Goal: Task Accomplishment & Management: Manage account settings

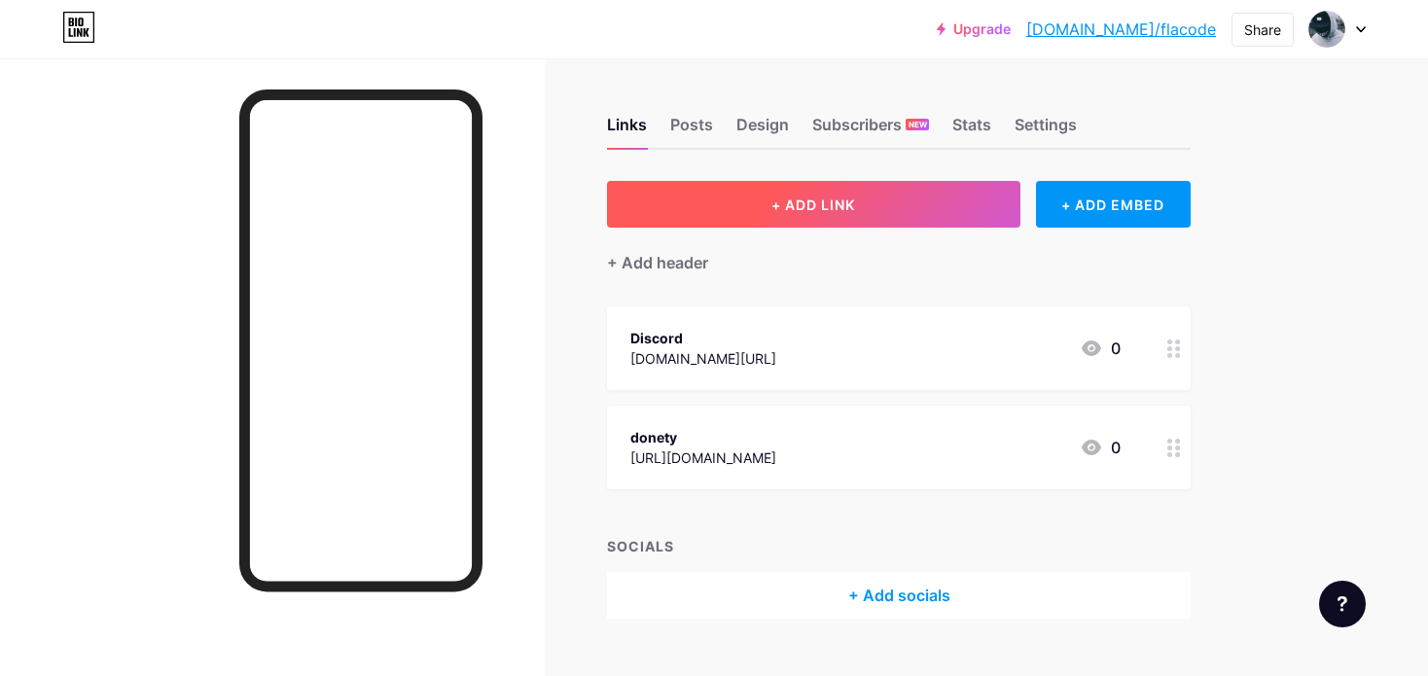
click at [891, 213] on button "+ ADD LINK" at bounding box center [814, 204] width 414 height 47
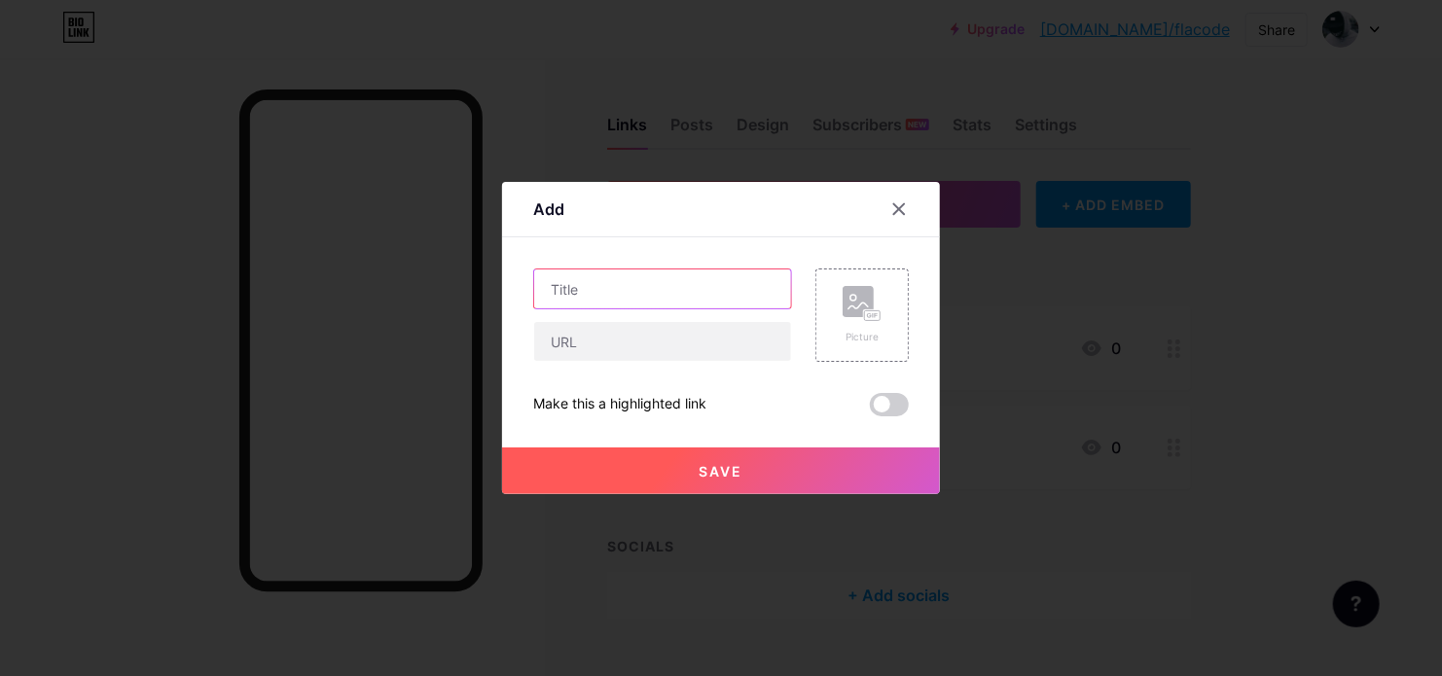
click at [707, 302] on input "text" at bounding box center [662, 289] width 257 height 39
type input "ss"
drag, startPoint x: 666, startPoint y: 356, endPoint x: 682, endPoint y: 357, distance: 16.6
click at [665, 357] on input "text" at bounding box center [662, 341] width 257 height 39
type input "sss"
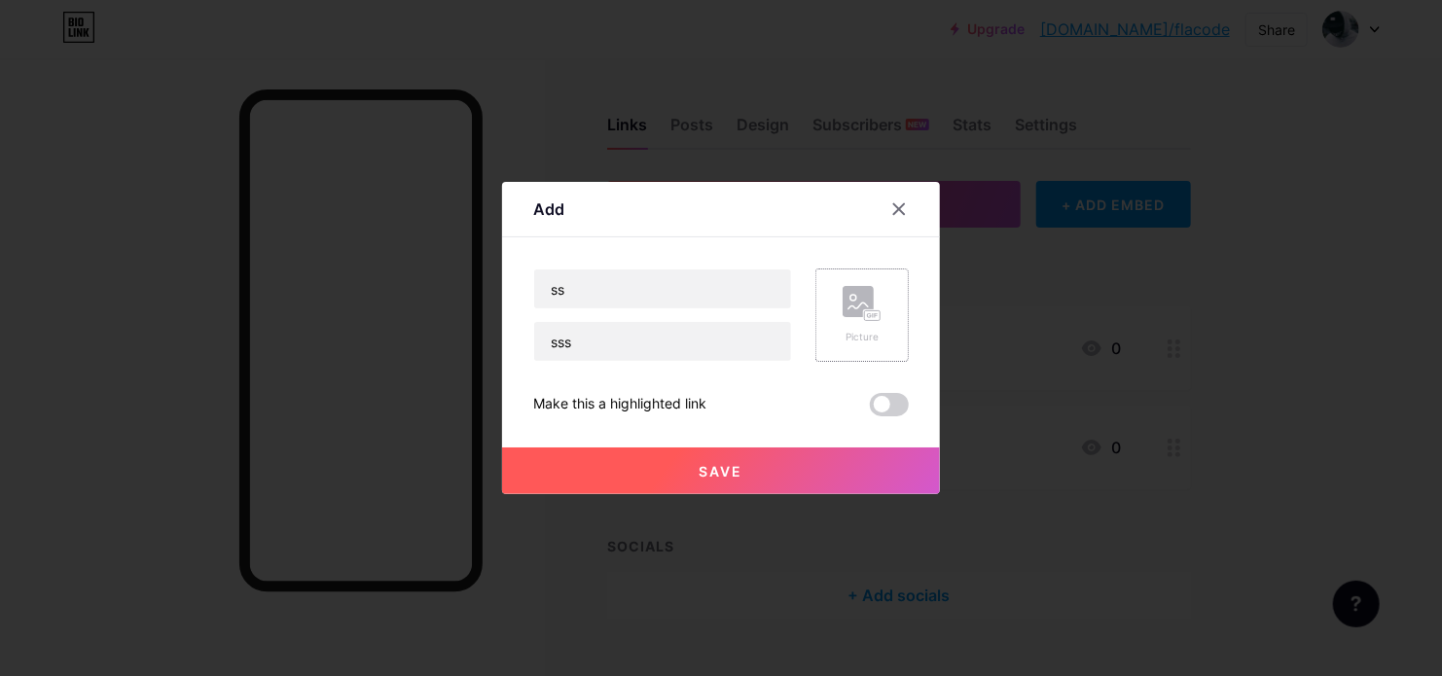
click at [866, 324] on div "Picture" at bounding box center [862, 315] width 39 height 58
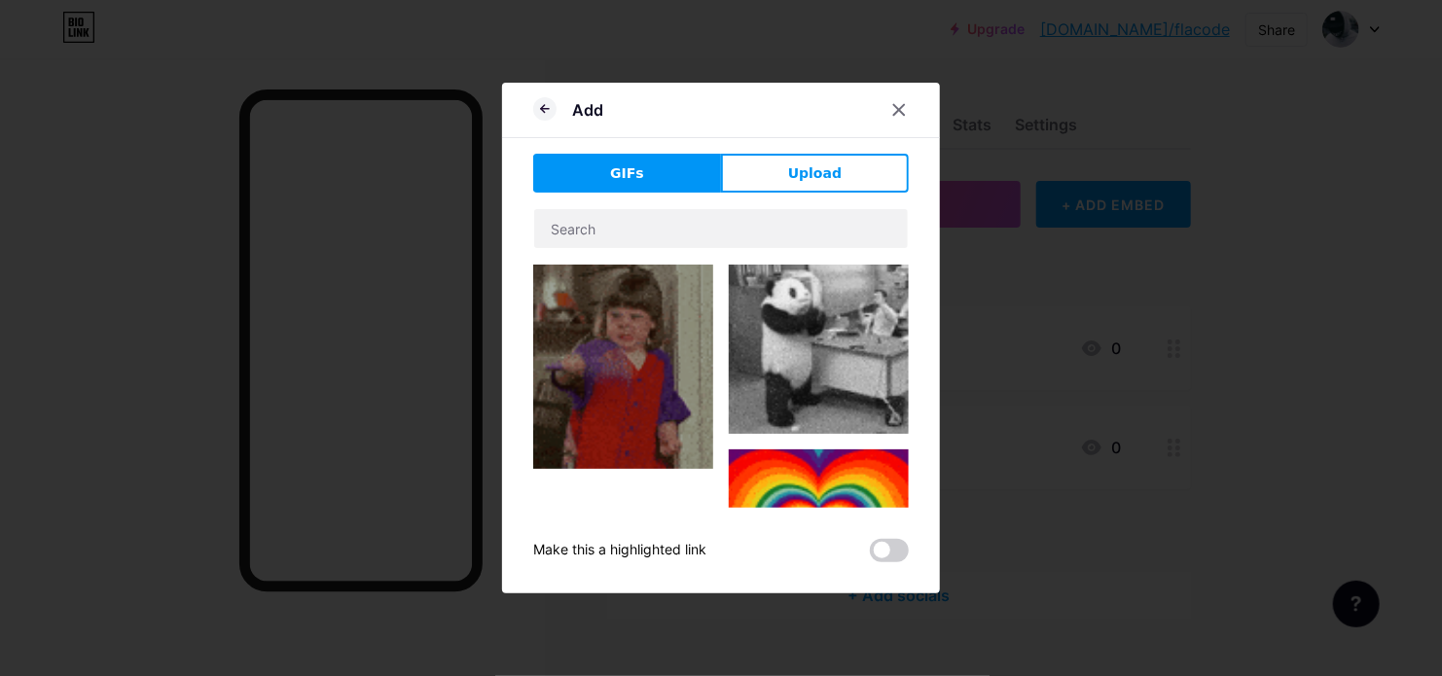
click at [810, 340] on img at bounding box center [819, 349] width 180 height 169
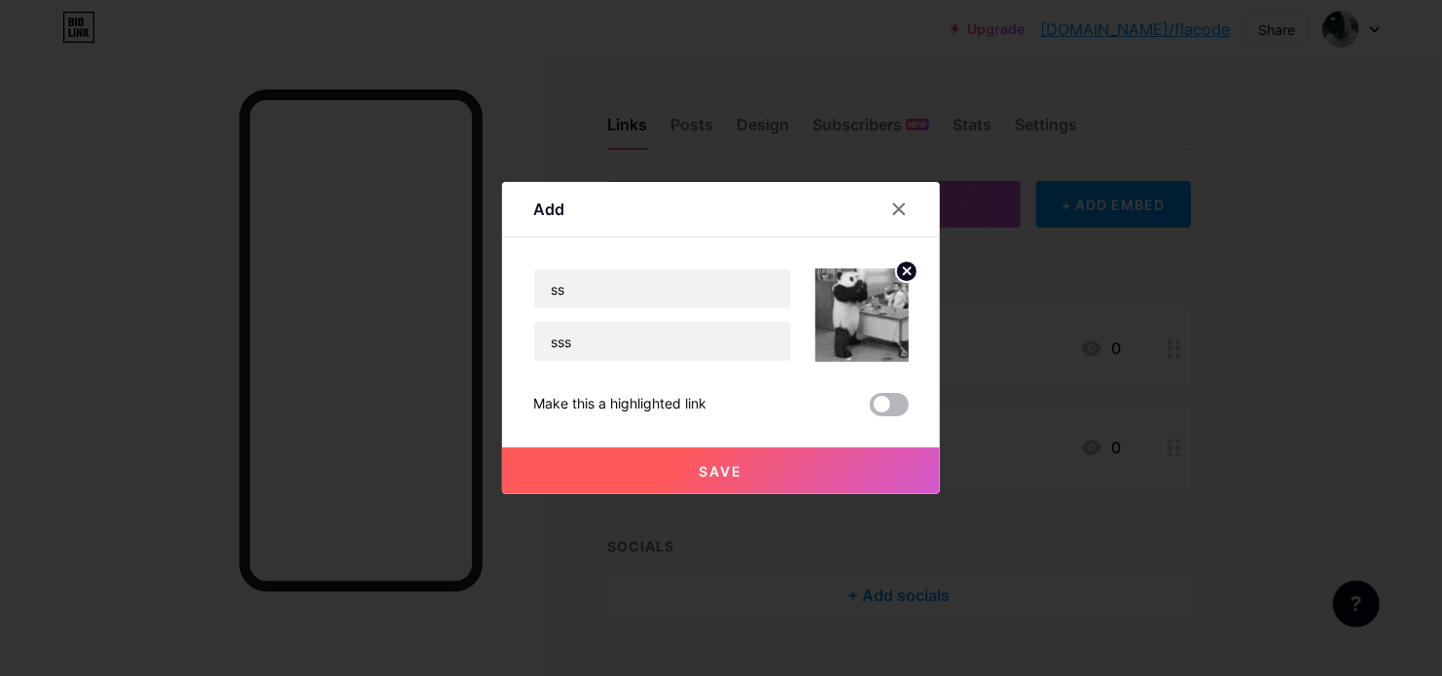
drag, startPoint x: 877, startPoint y: 407, endPoint x: 838, endPoint y: 445, distance: 54.4
click at [876, 407] on span at bounding box center [889, 404] width 39 height 23
click at [870, 410] on input "checkbox" at bounding box center [870, 410] width 0 height 0
click at [816, 459] on button "Save" at bounding box center [721, 471] width 438 height 47
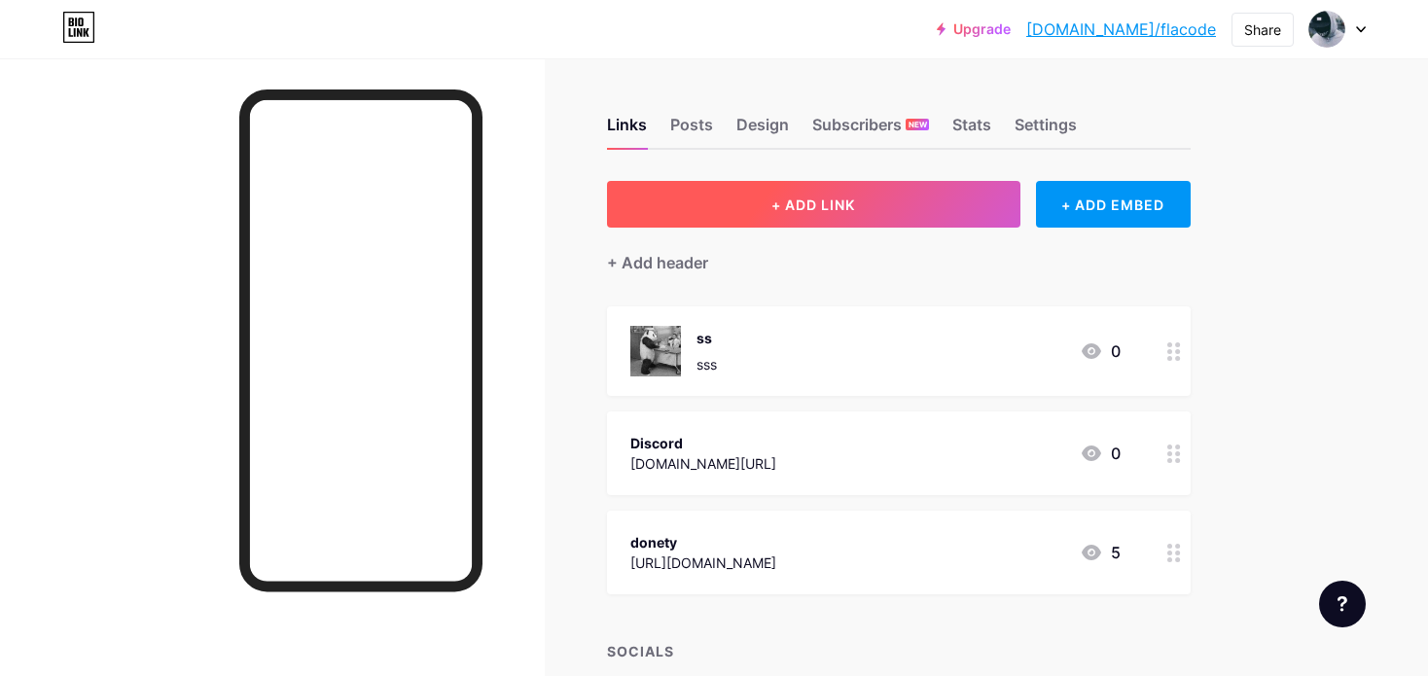
click at [913, 202] on button "+ ADD LINK" at bounding box center [814, 204] width 414 height 47
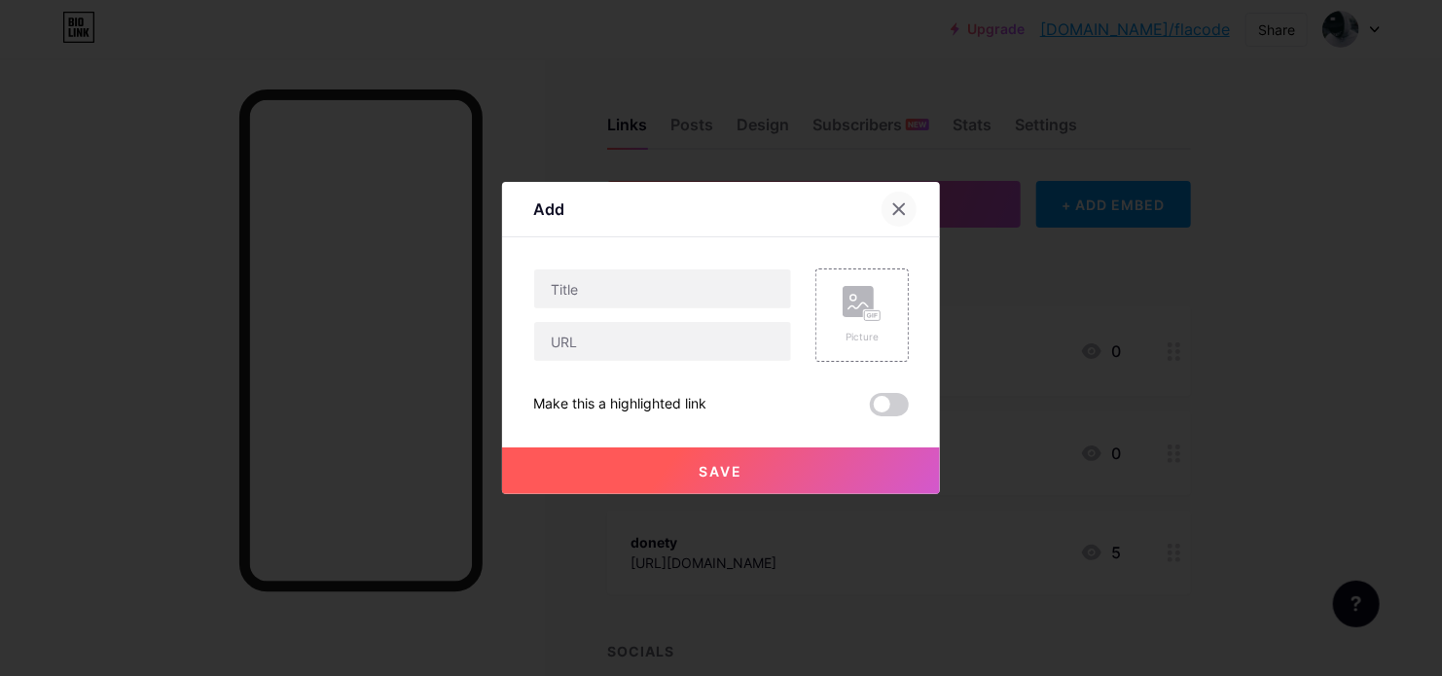
click at [897, 215] on icon at bounding box center [899, 209] width 16 height 16
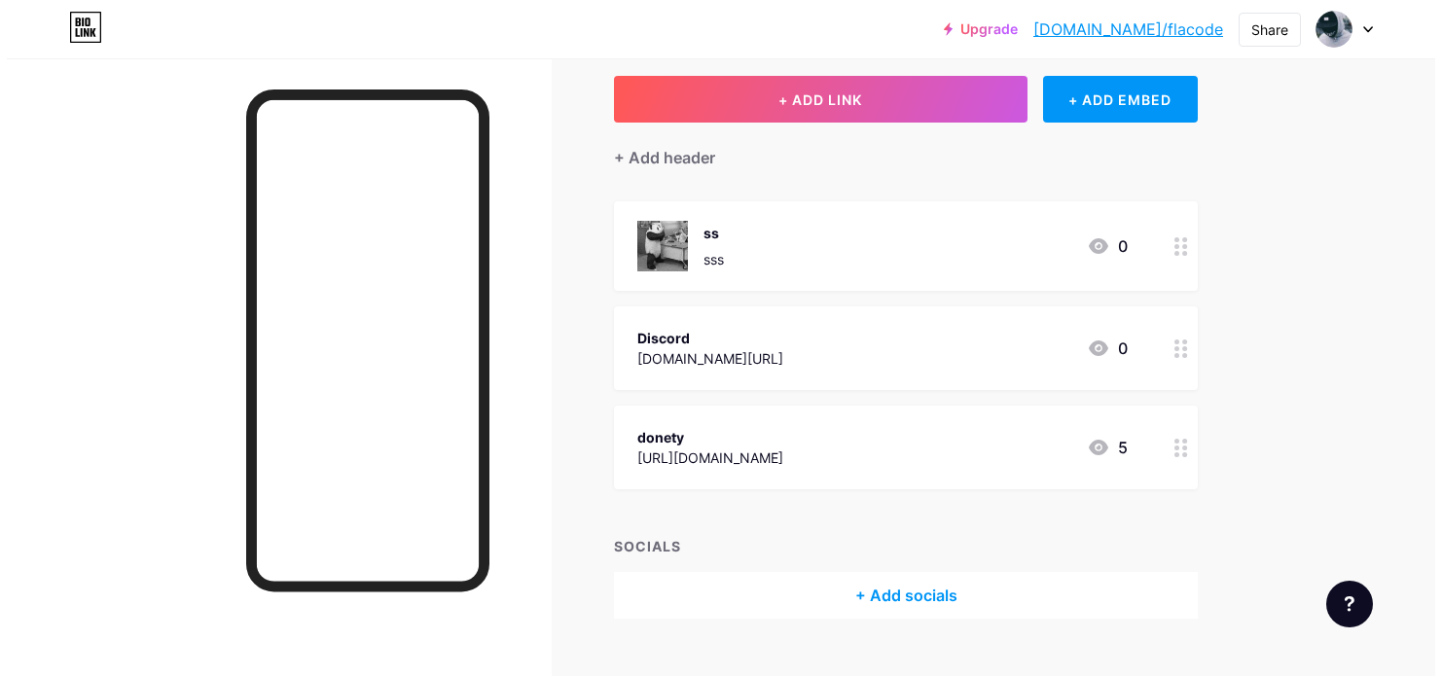
scroll to position [143, 0]
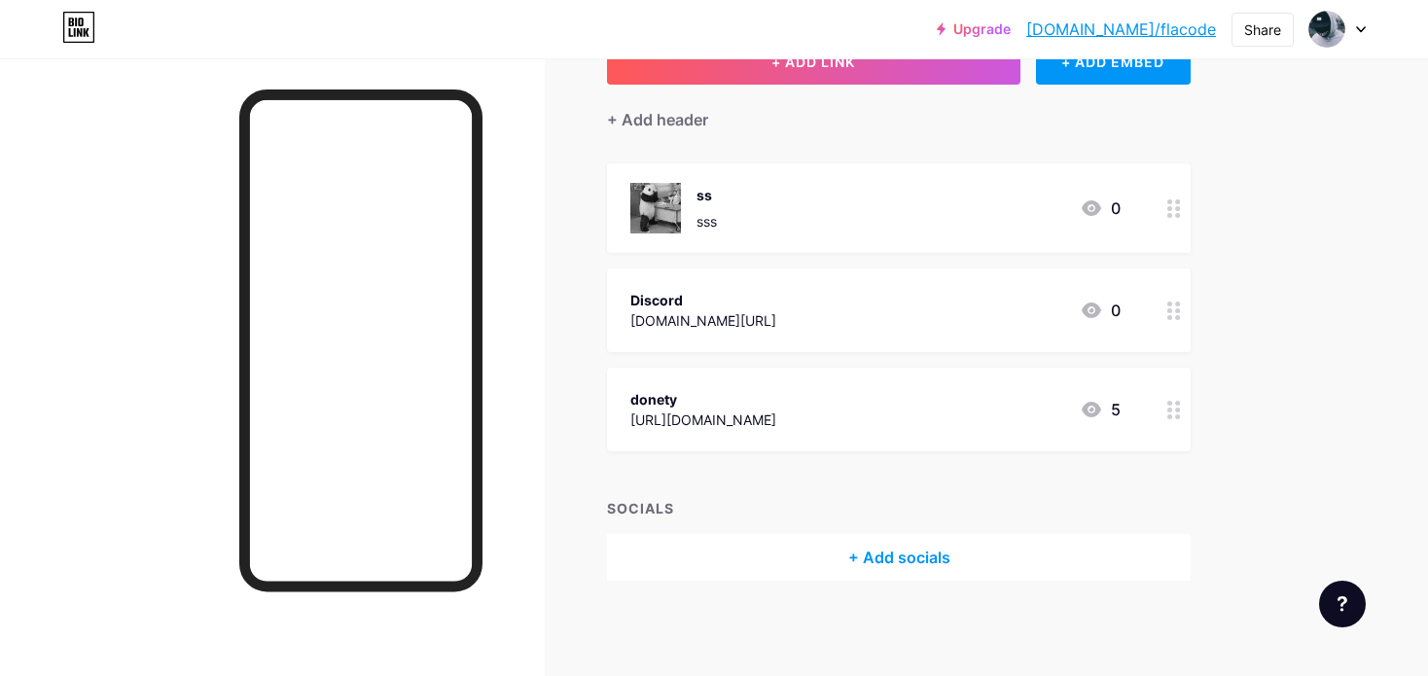
click at [910, 557] on div "+ Add socials" at bounding box center [899, 557] width 584 height 47
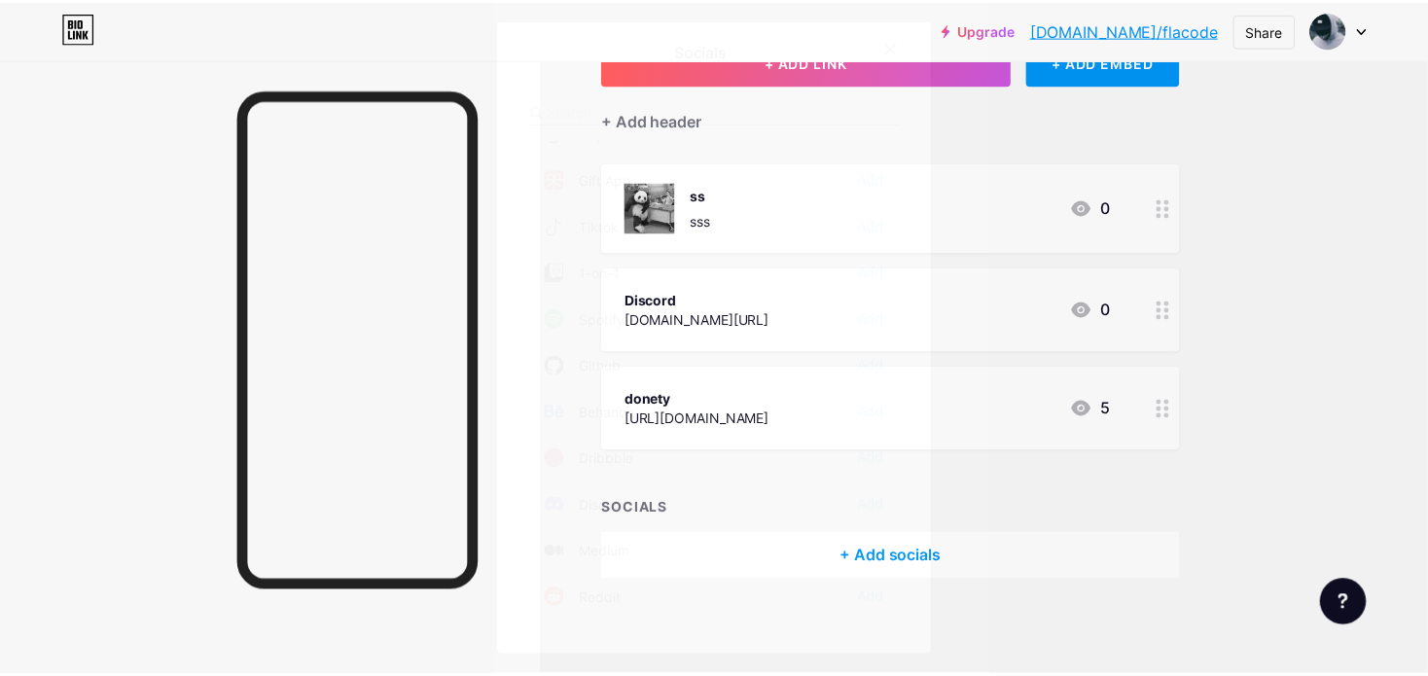
scroll to position [681, 0]
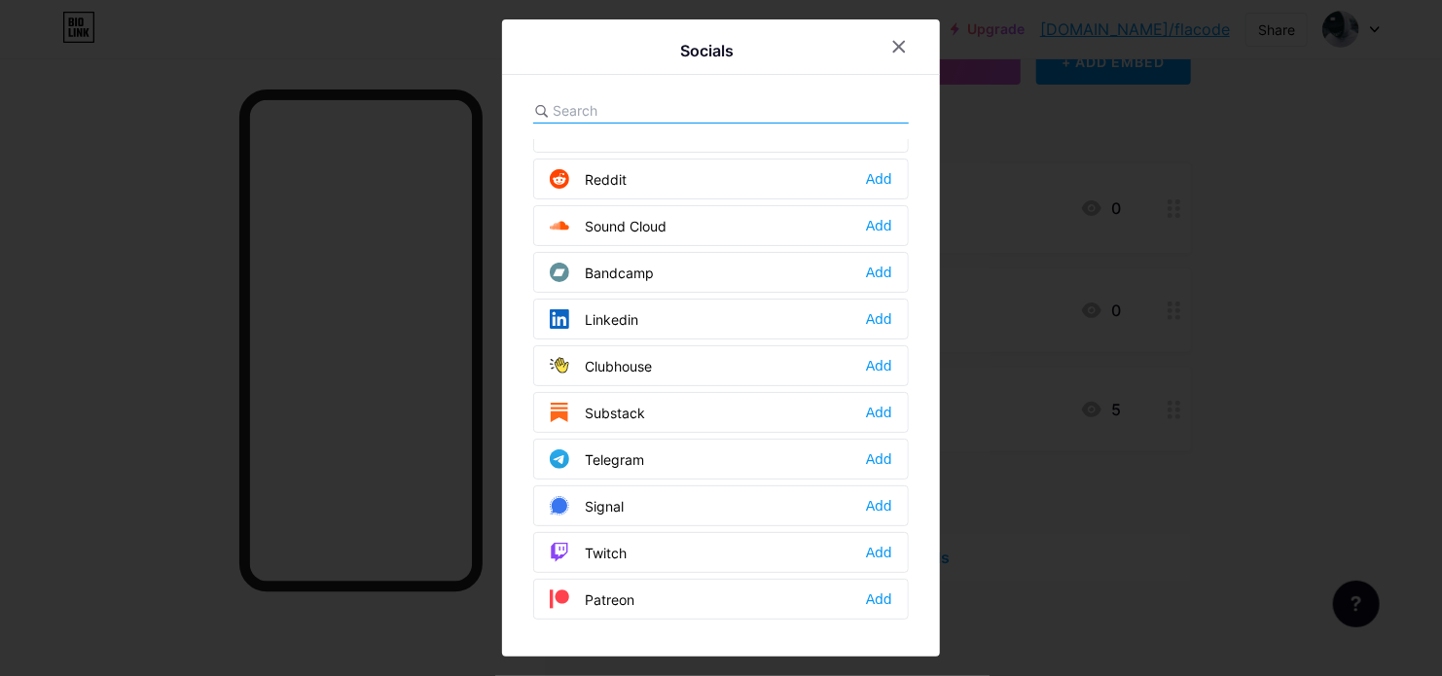
click at [872, 51] on div "Socials" at bounding box center [707, 50] width 348 height 27
click at [892, 39] on icon at bounding box center [899, 47] width 16 height 16
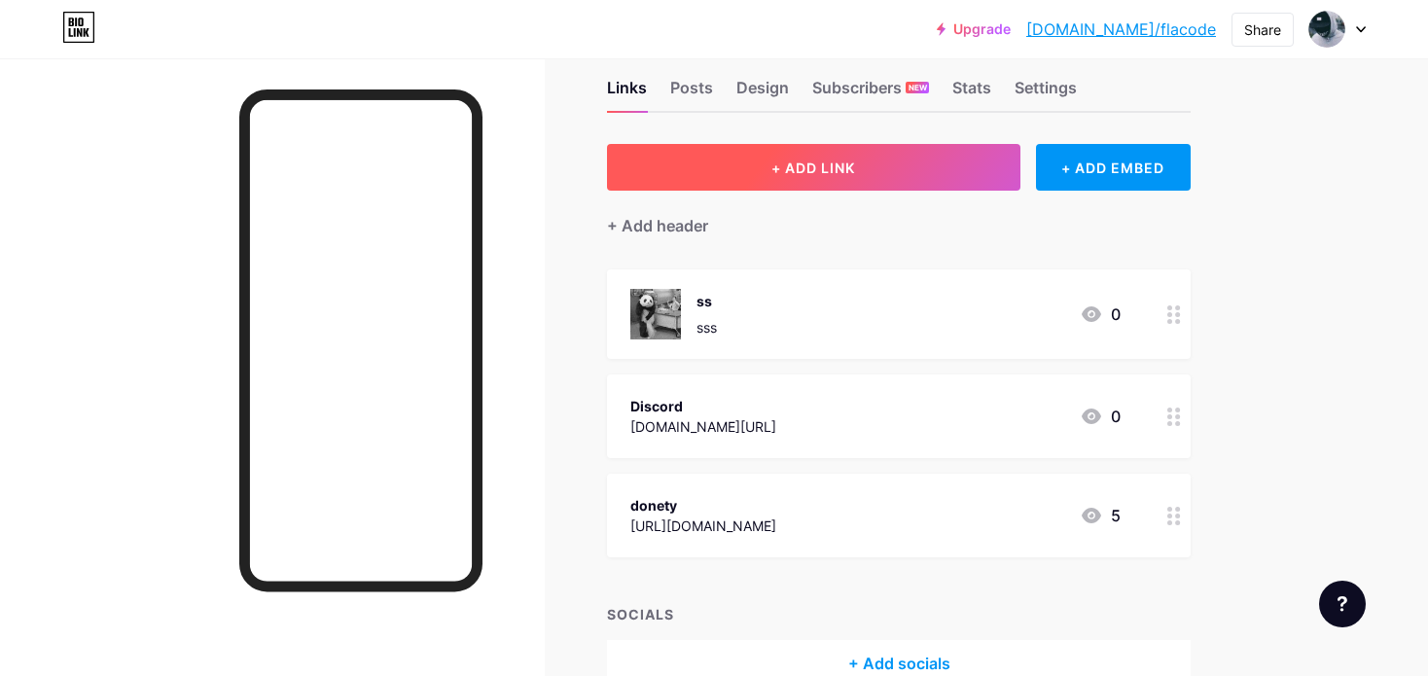
scroll to position [0, 0]
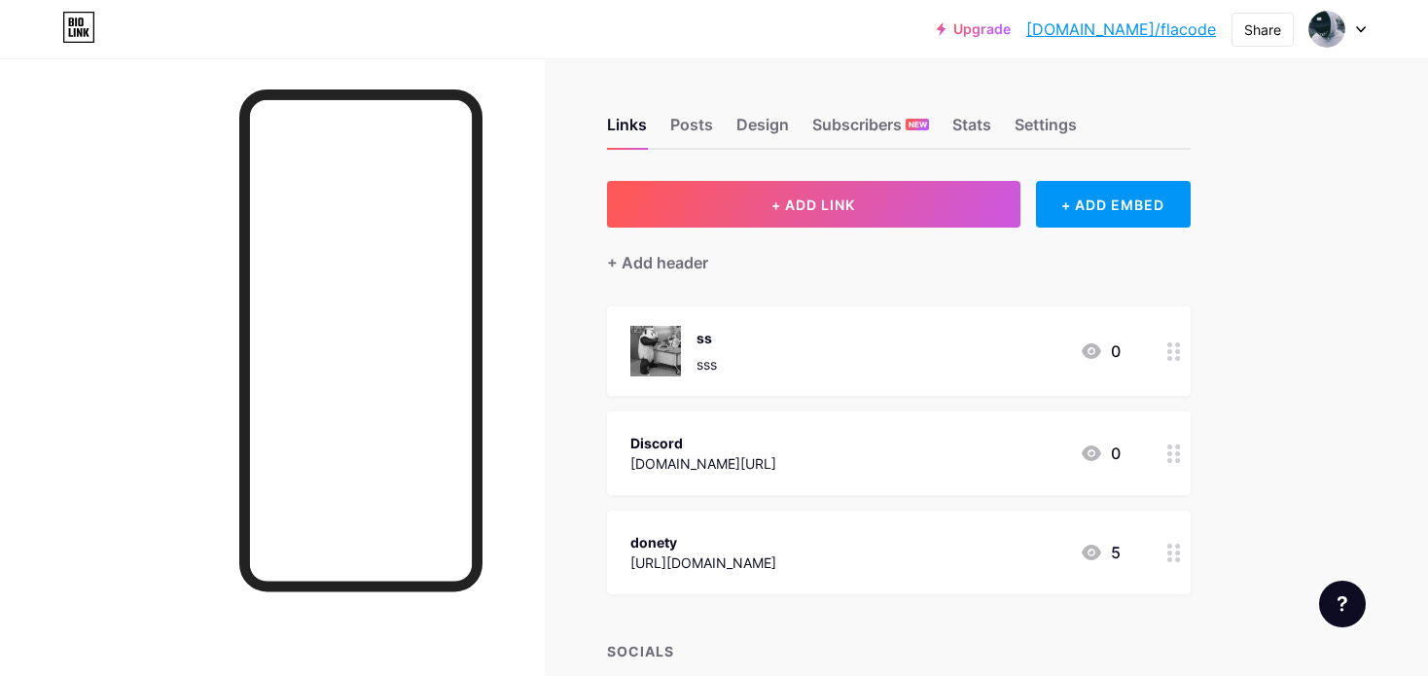
click at [855, 336] on div "ss sss 0" at bounding box center [876, 351] width 490 height 51
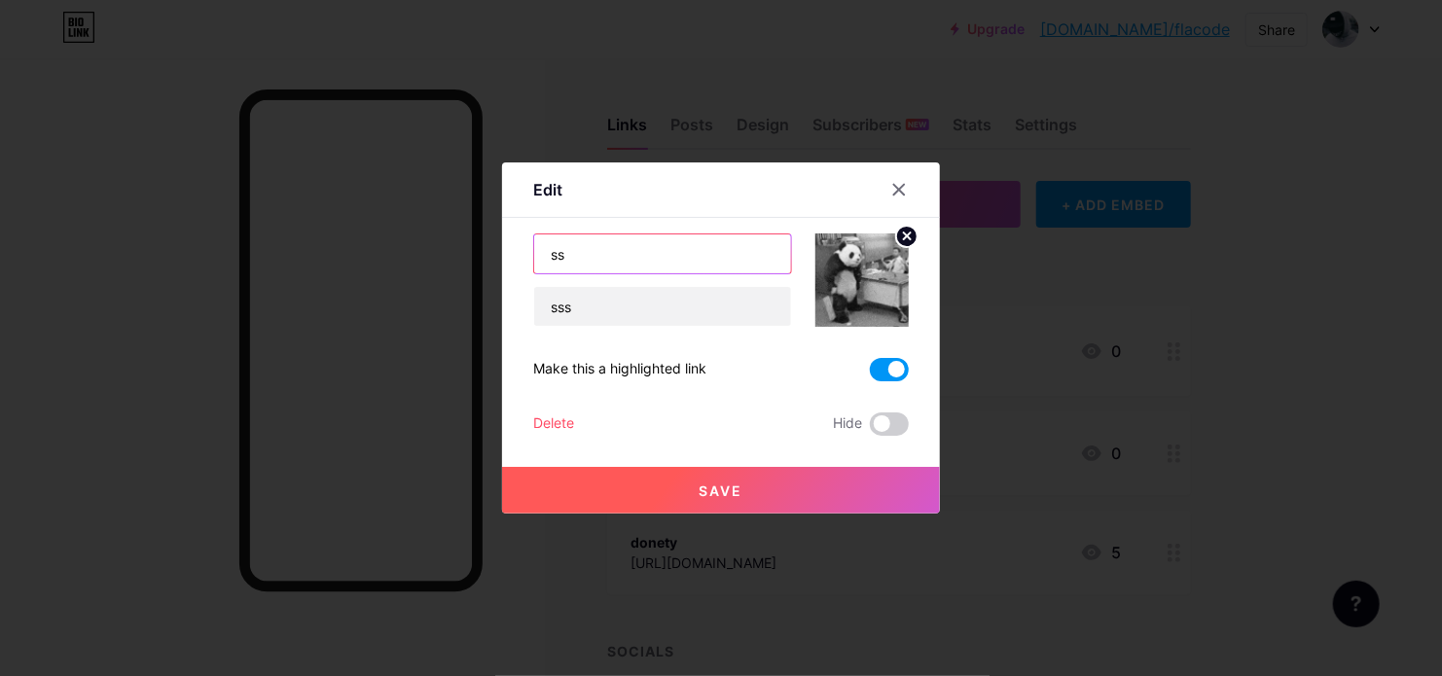
click at [611, 255] on input "ss" at bounding box center [662, 254] width 257 height 39
type input "s"
type input "txt"
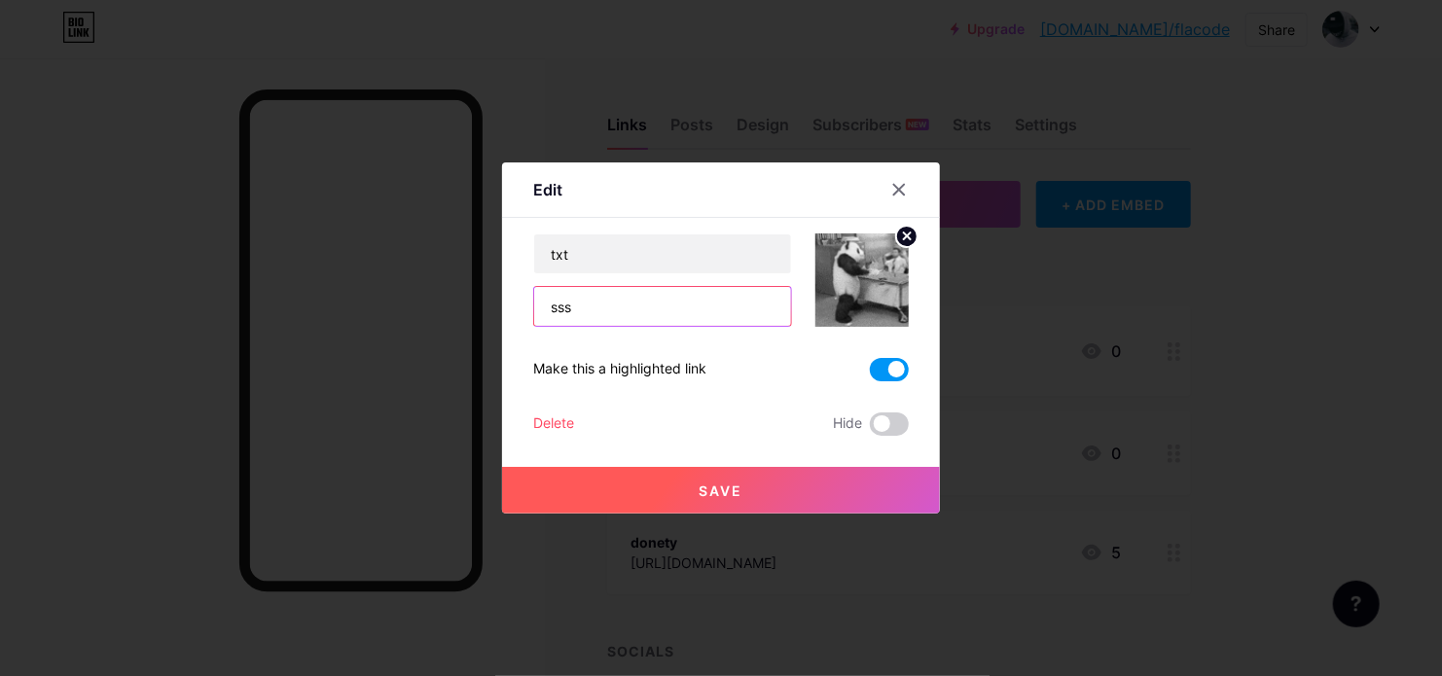
click at [649, 291] on input "sss" at bounding box center [662, 306] width 257 height 39
type input "txt"
click at [904, 236] on icon at bounding box center [907, 236] width 7 height 7
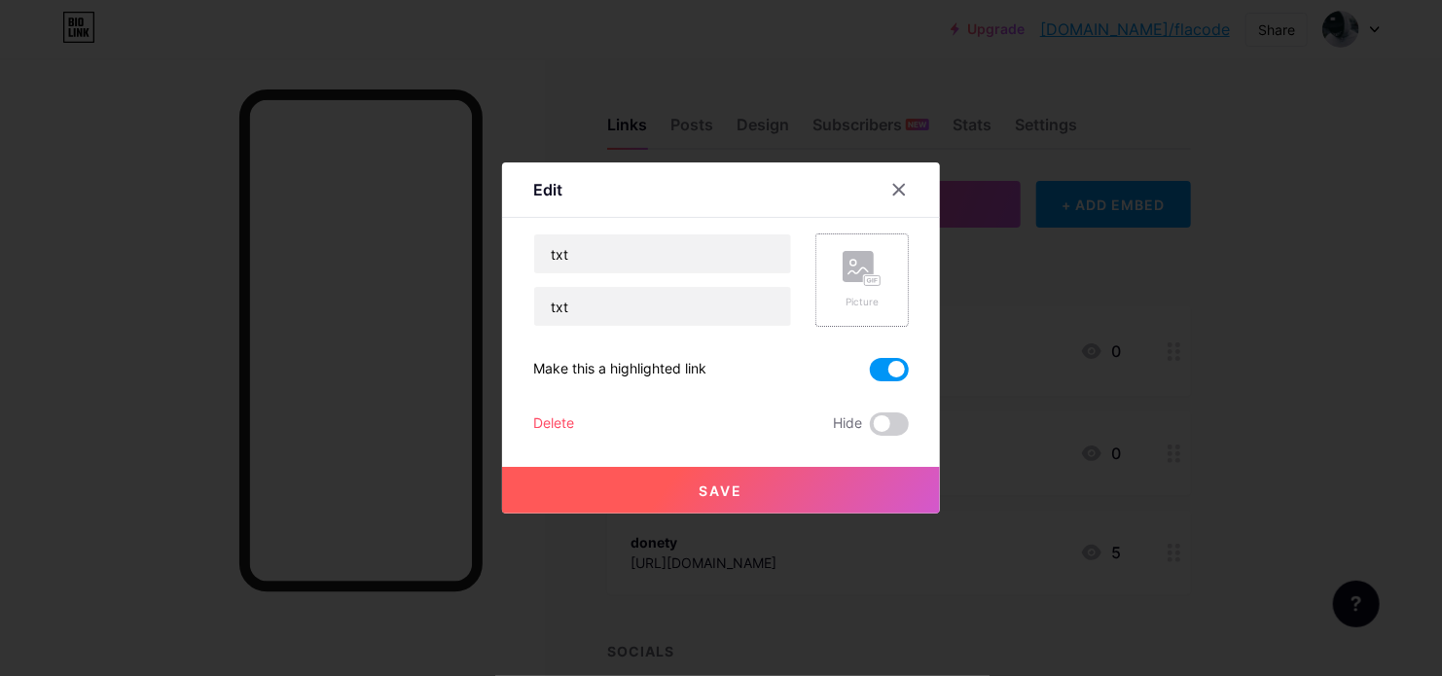
click at [788, 498] on button "Save" at bounding box center [721, 490] width 438 height 47
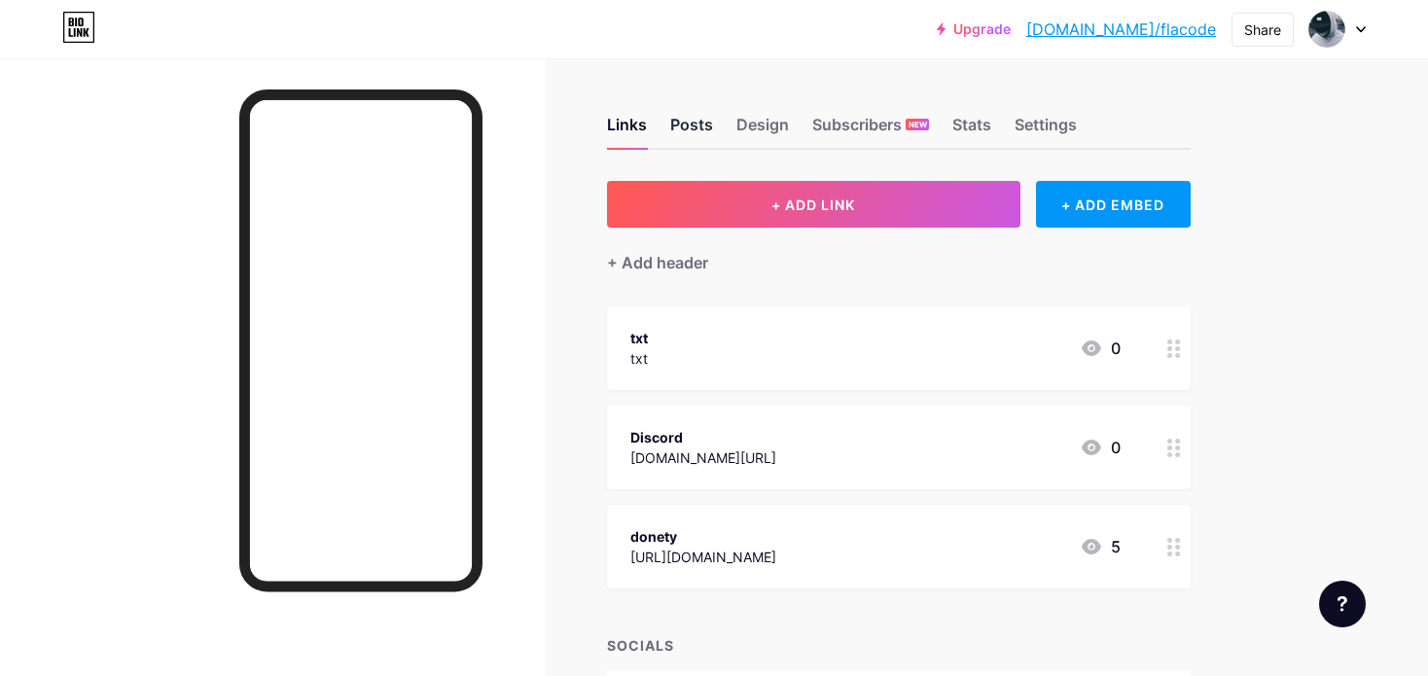
click at [685, 125] on div "Posts" at bounding box center [691, 130] width 43 height 35
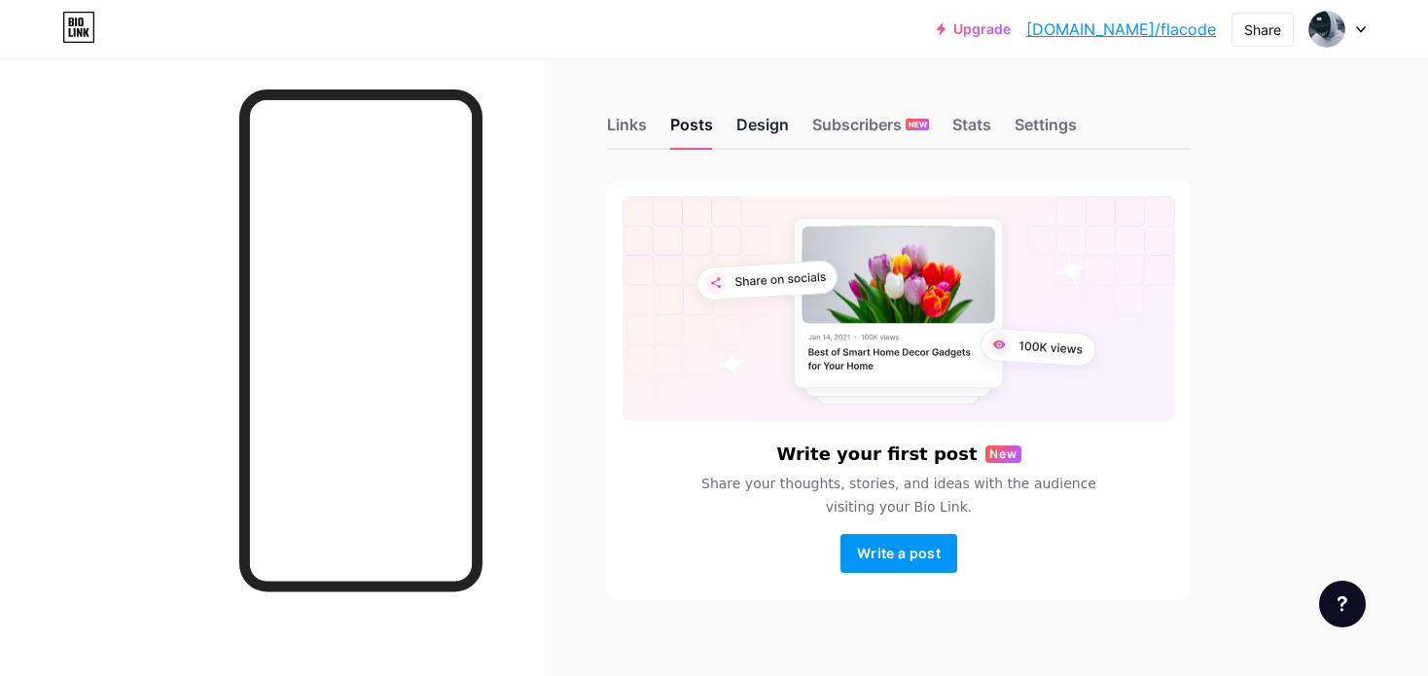
click at [761, 123] on div "Design" at bounding box center [763, 130] width 53 height 35
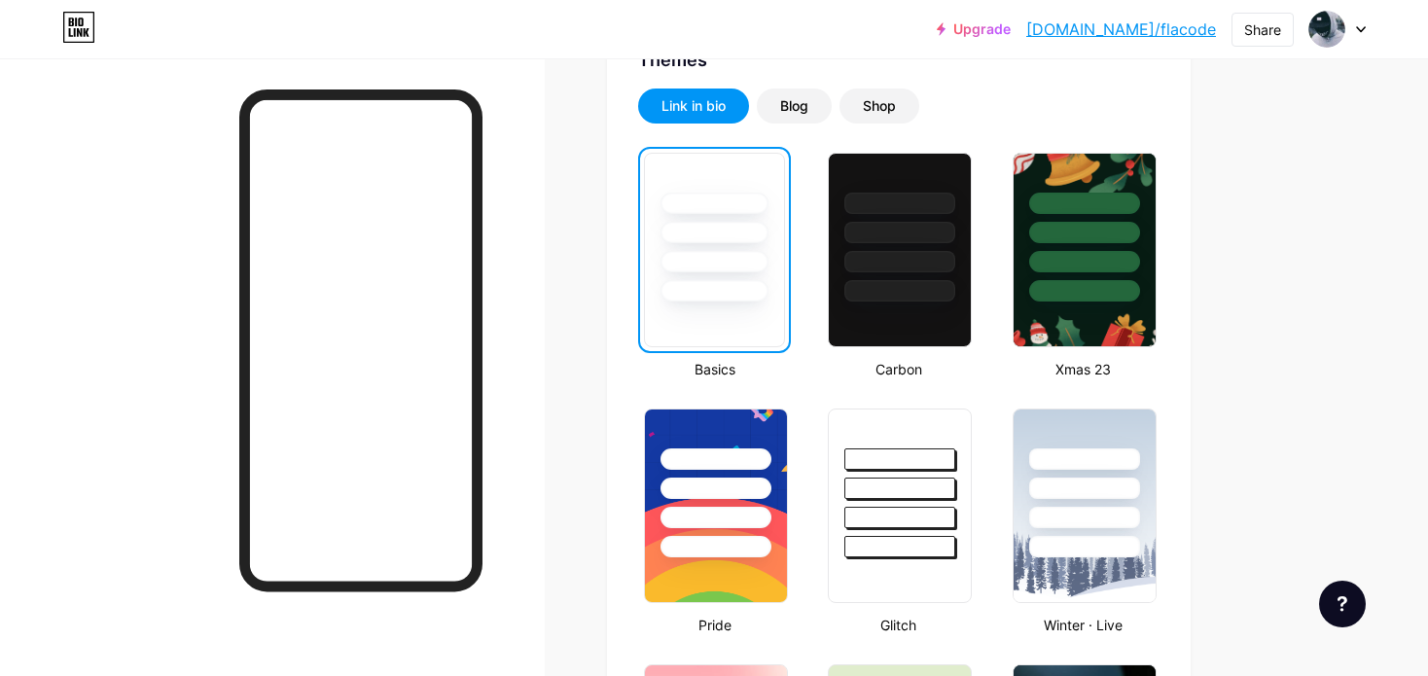
scroll to position [453, 0]
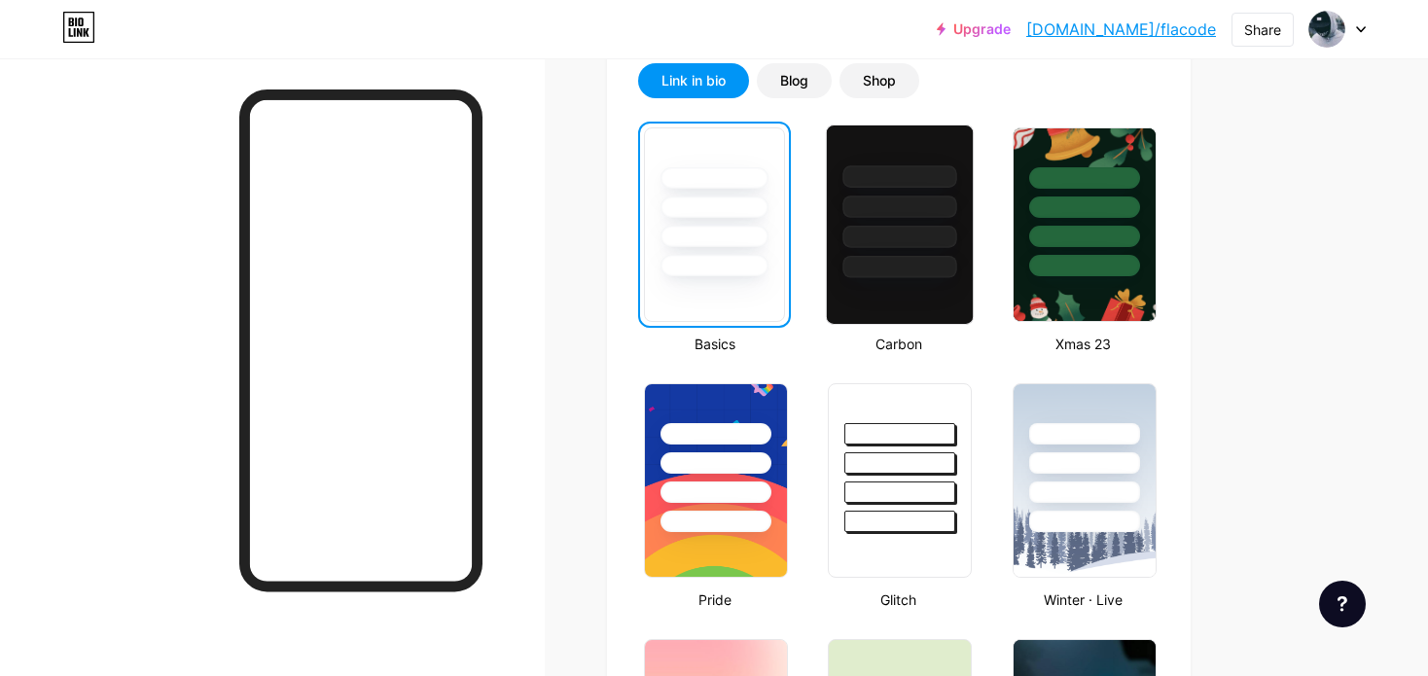
click at [901, 263] on div at bounding box center [901, 267] width 114 height 22
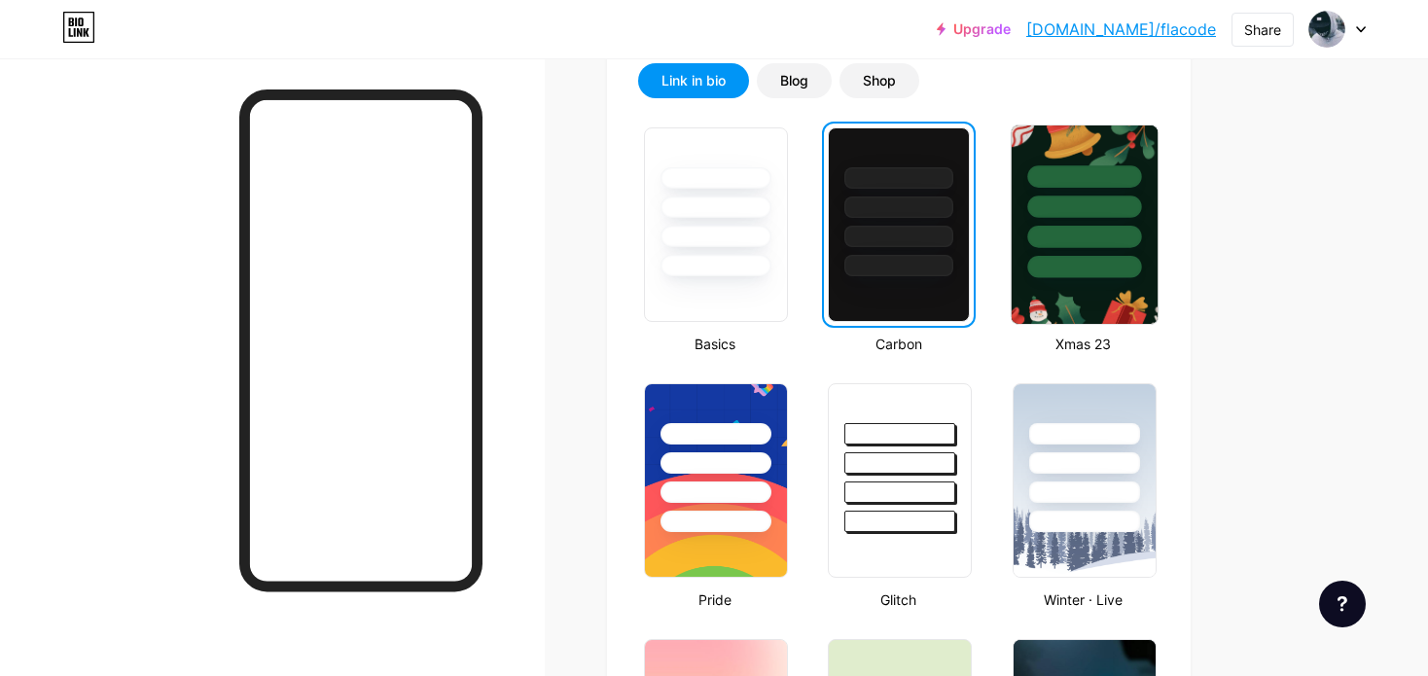
click at [1063, 263] on div at bounding box center [1085, 267] width 114 height 22
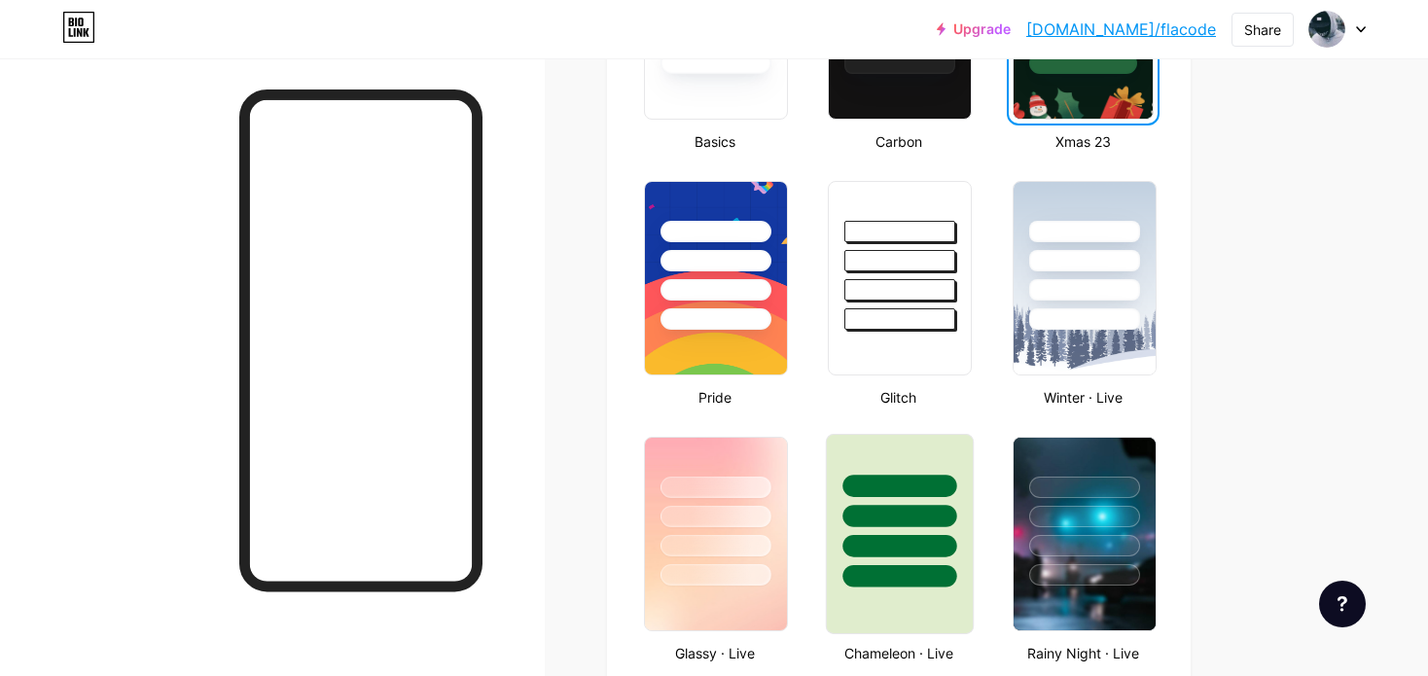
scroll to position [681, 0]
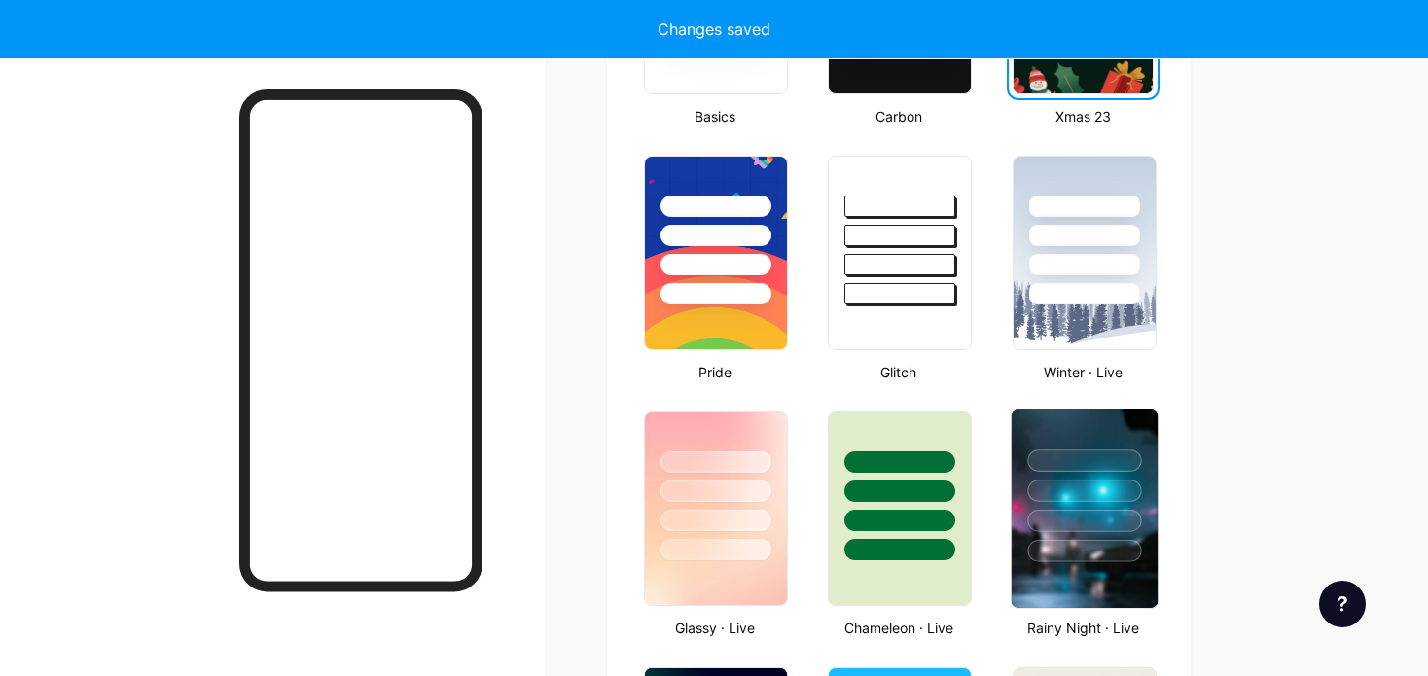
click at [1057, 475] on div at bounding box center [1084, 486] width 146 height 153
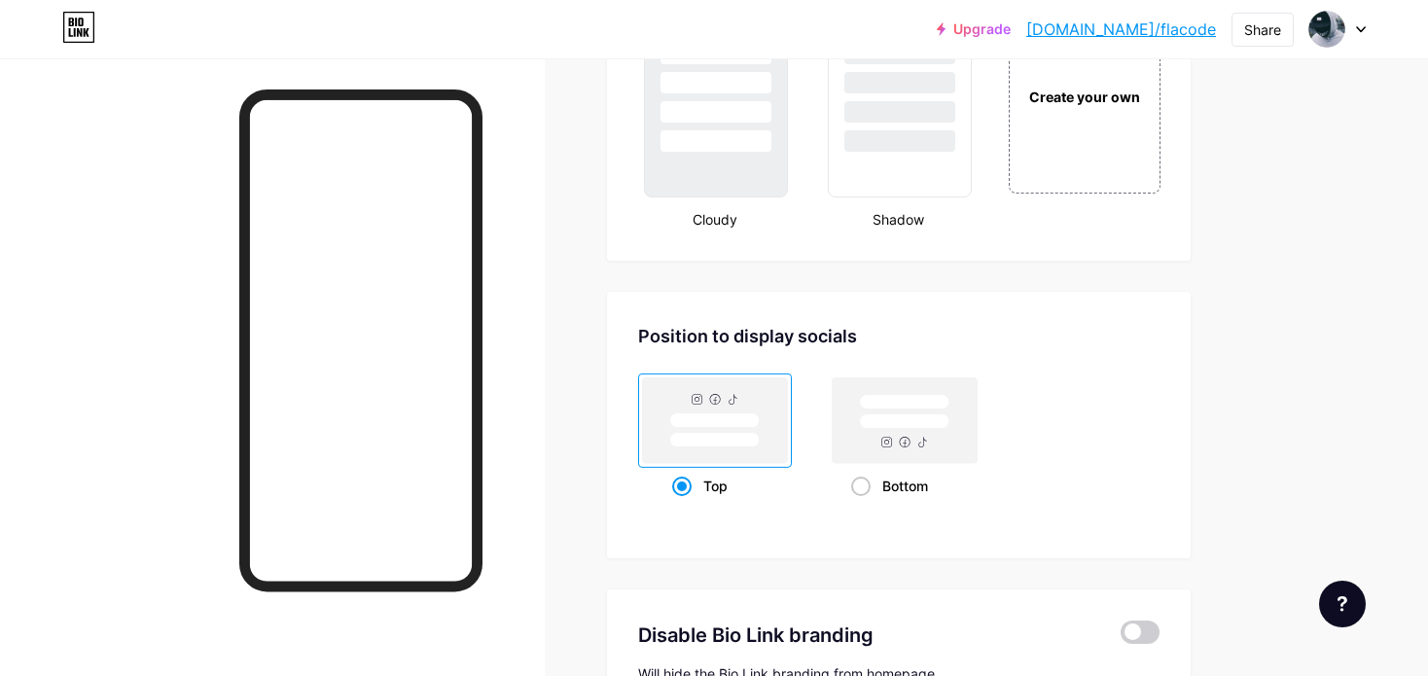
scroll to position [2394, 0]
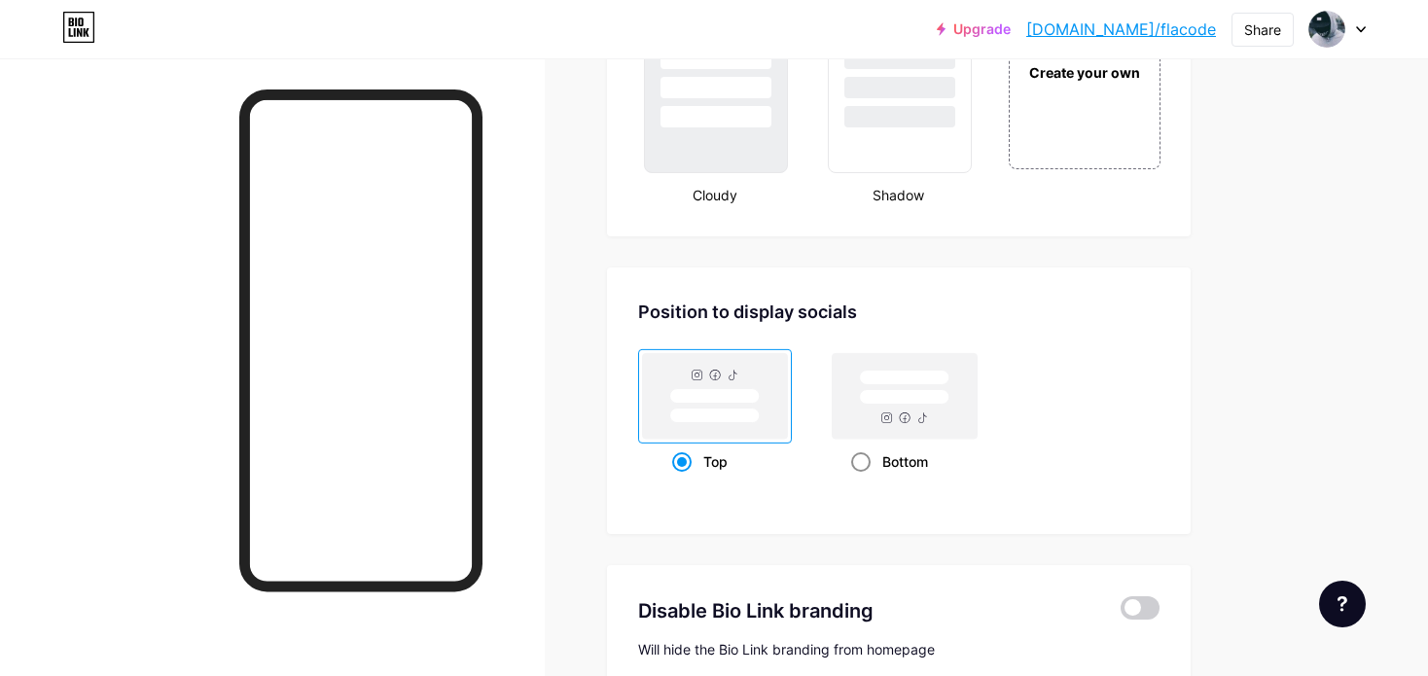
click at [855, 462] on span at bounding box center [860, 461] width 19 height 19
click at [855, 480] on input "Bottom" at bounding box center [857, 486] width 13 height 13
radio input "true"
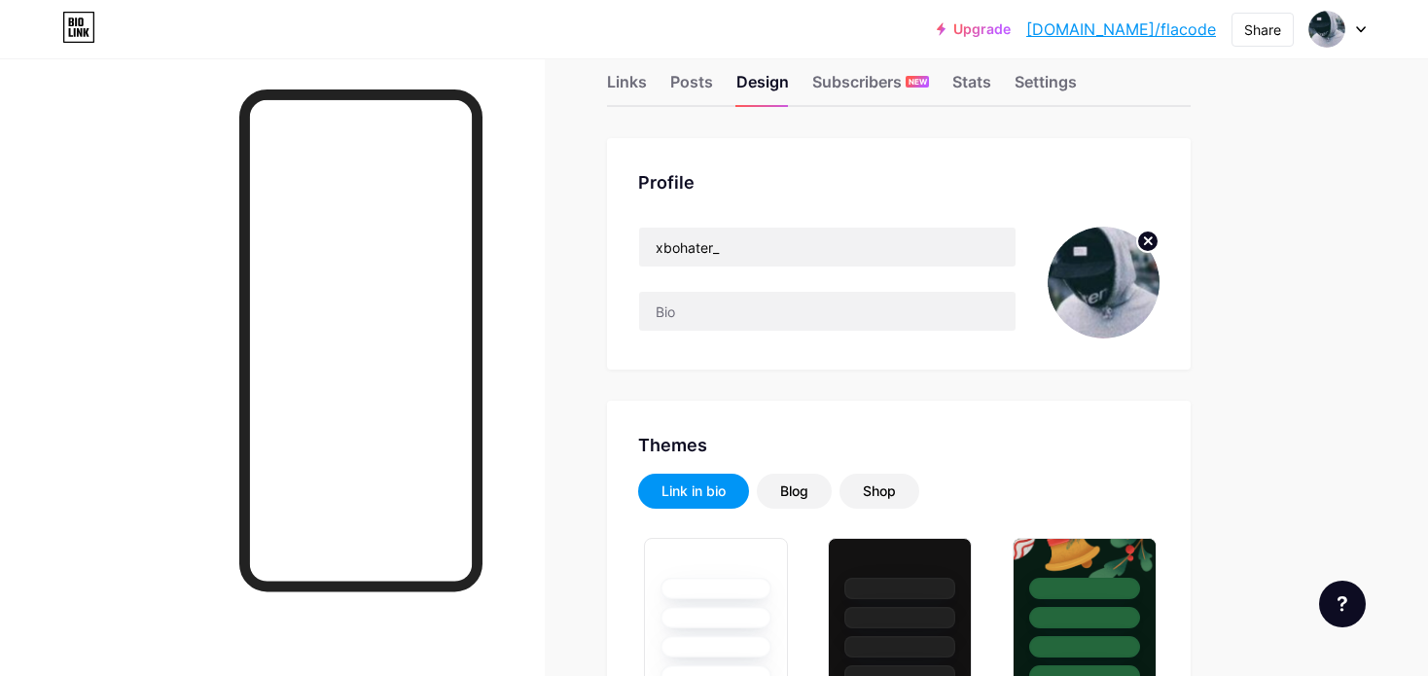
scroll to position [0, 0]
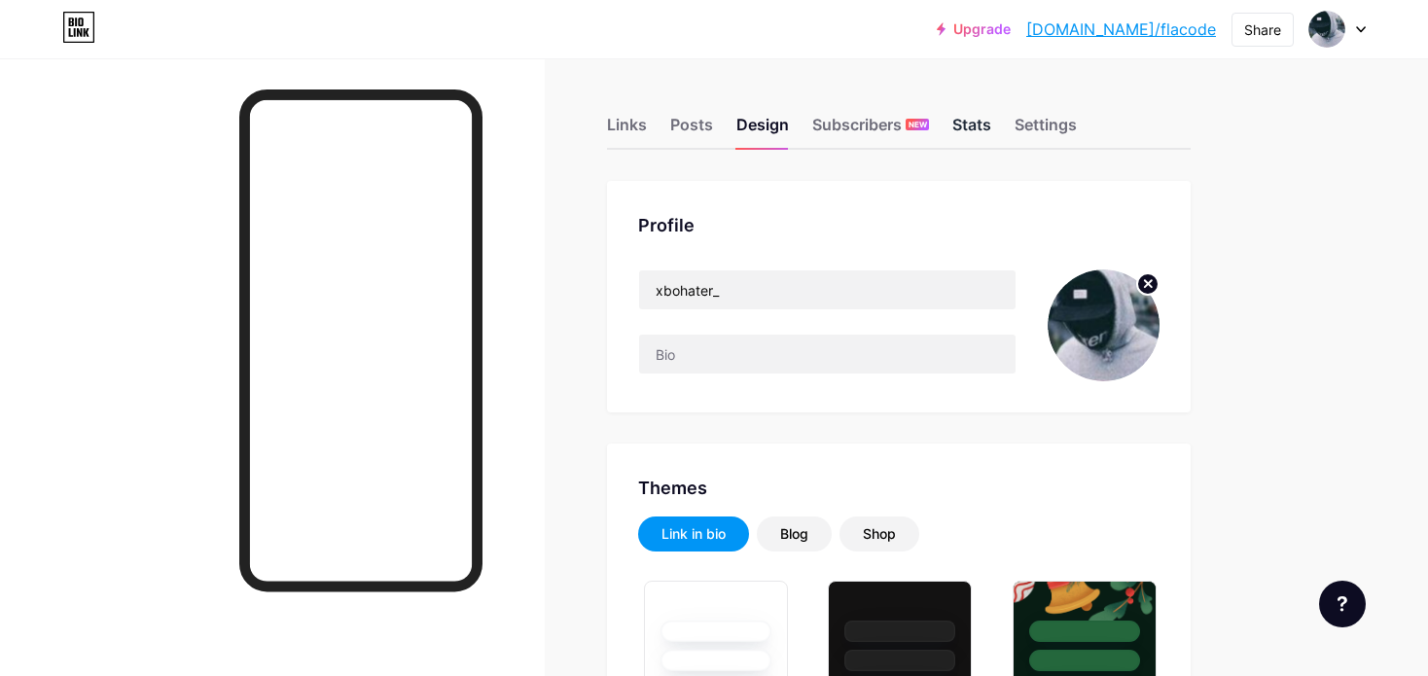
click at [980, 122] on div "Stats" at bounding box center [972, 130] width 39 height 35
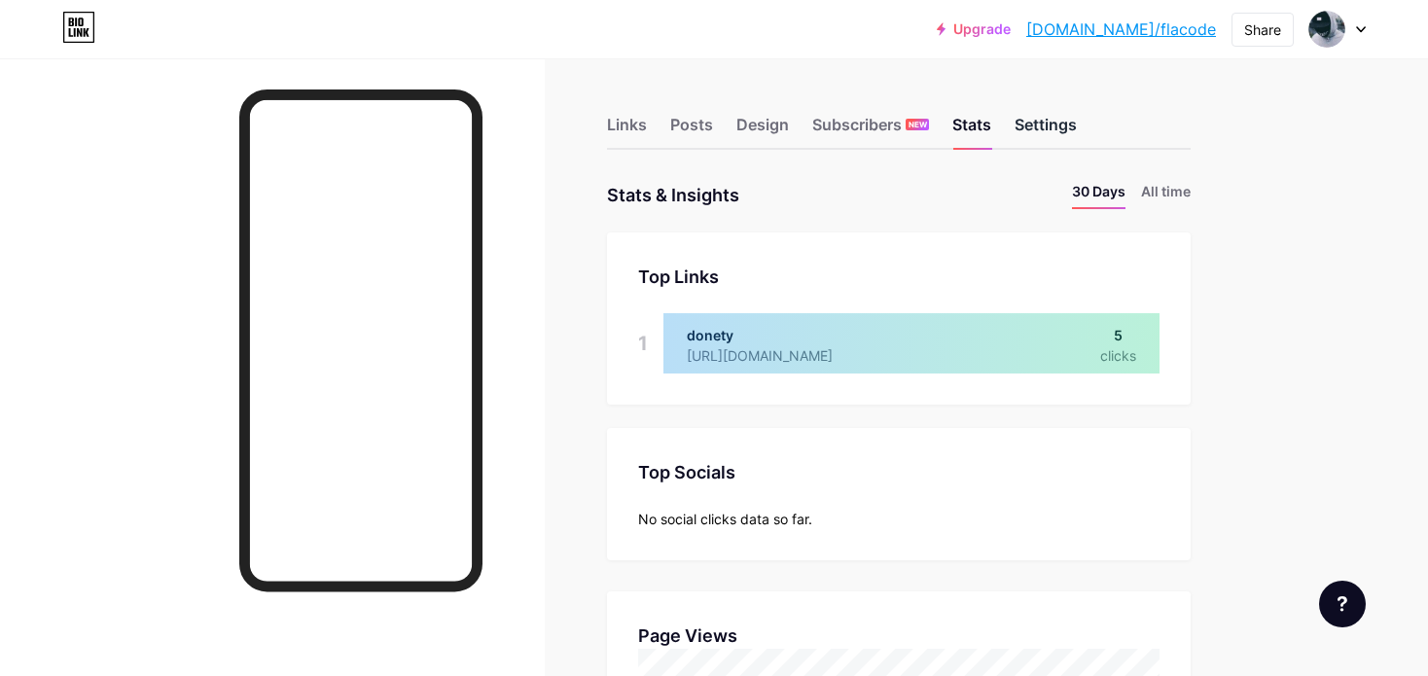
scroll to position [676, 1428]
click at [1039, 119] on div "Settings" at bounding box center [1046, 130] width 62 height 35
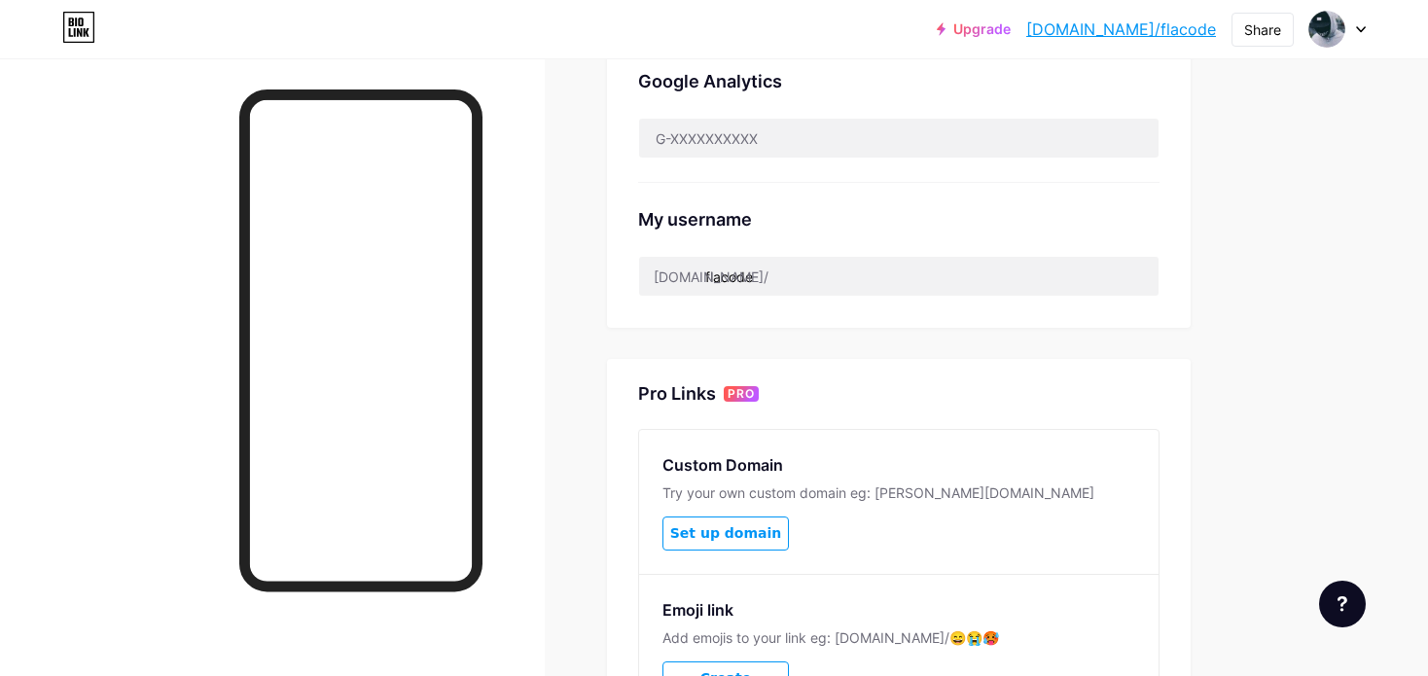
scroll to position [615, 0]
